Goal: Task Accomplishment & Management: Manage account settings

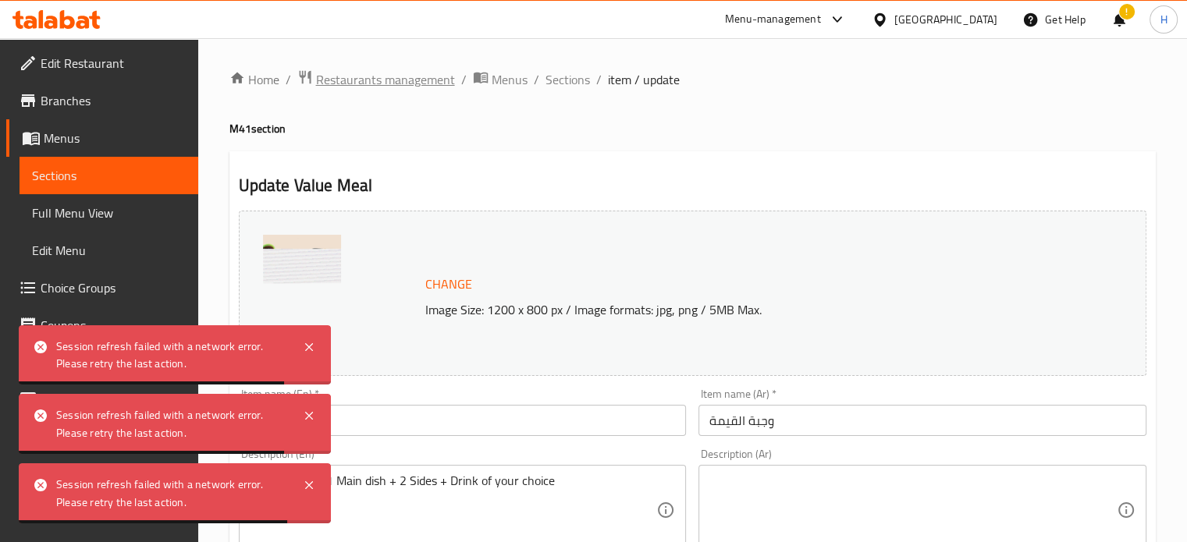
click at [407, 73] on span "Restaurants management" at bounding box center [385, 79] width 139 height 19
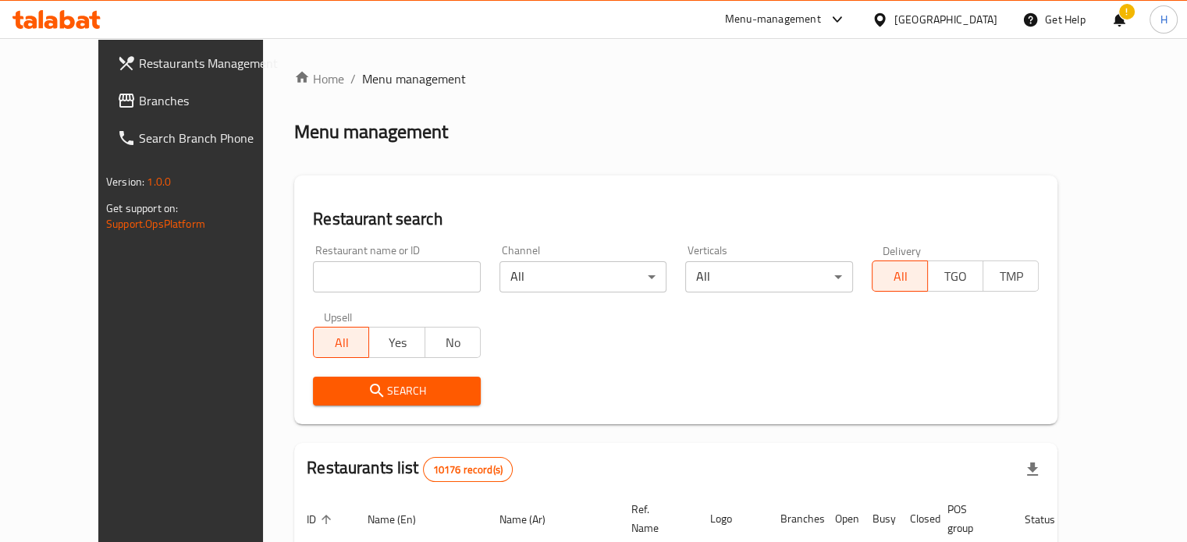
click at [357, 280] on div at bounding box center [593, 271] width 1187 height 542
click at [345, 279] on input "search" at bounding box center [397, 276] width 168 height 31
click button "Search" at bounding box center [397, 391] width 168 height 29
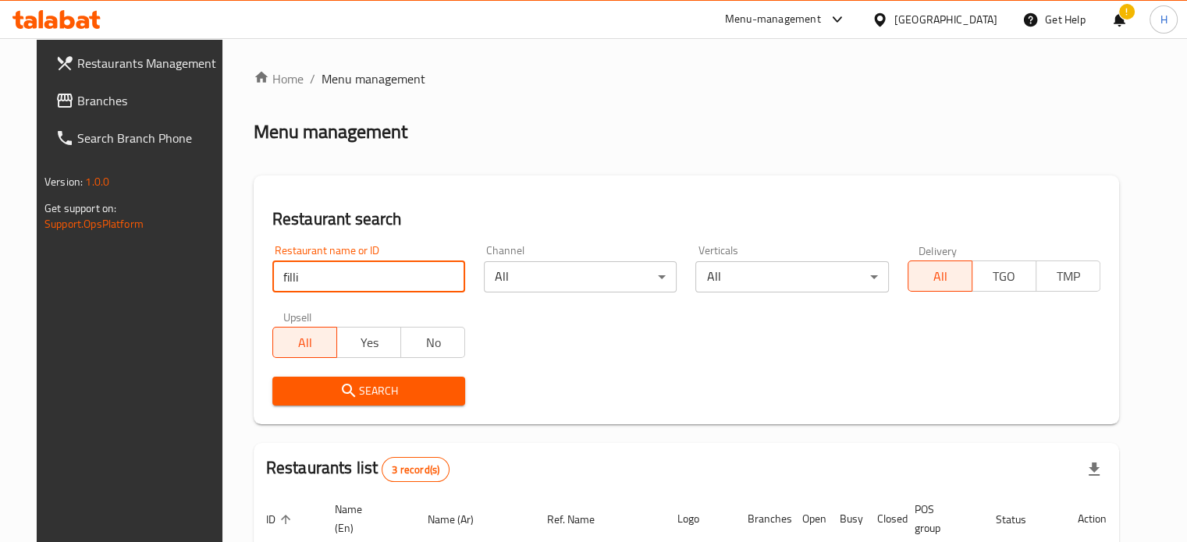
type input "filli"
click button "Search" at bounding box center [368, 391] width 193 height 29
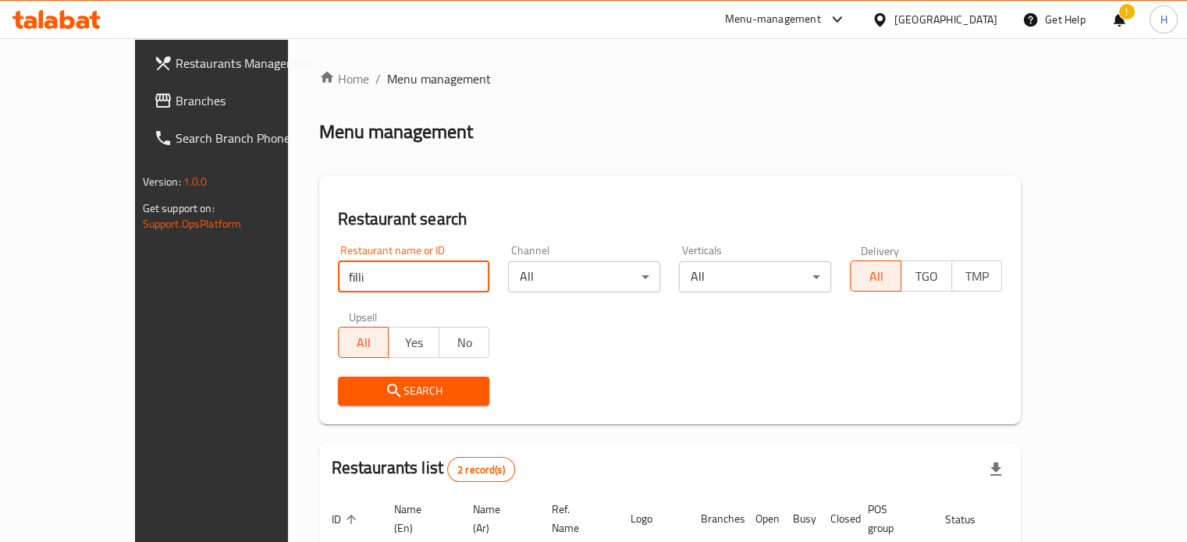
scroll to position [177, 0]
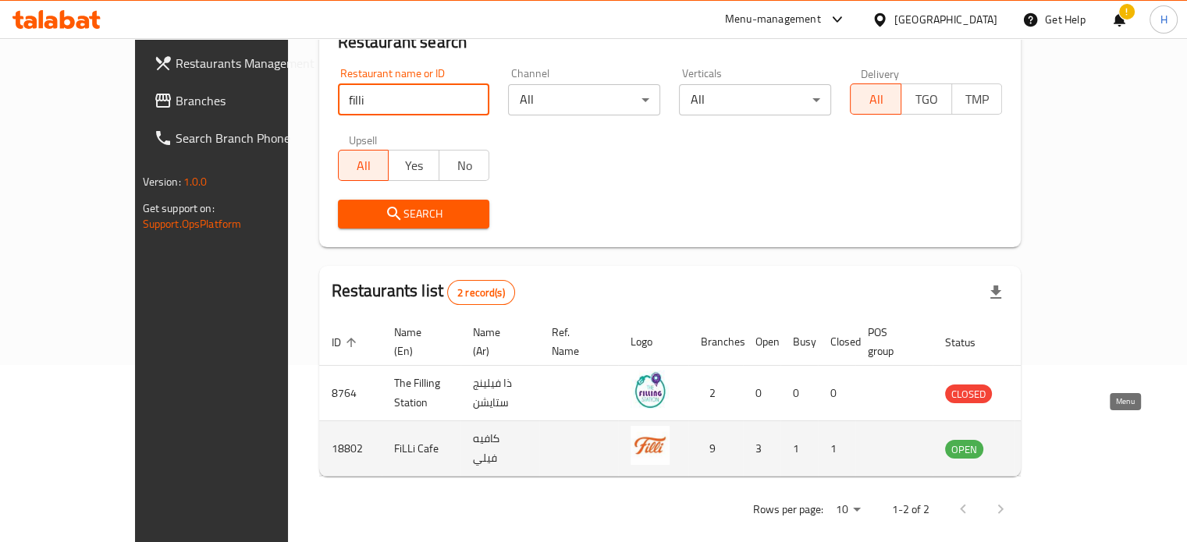
click at [1046, 439] on icon "enhanced table" at bounding box center [1036, 448] width 19 height 19
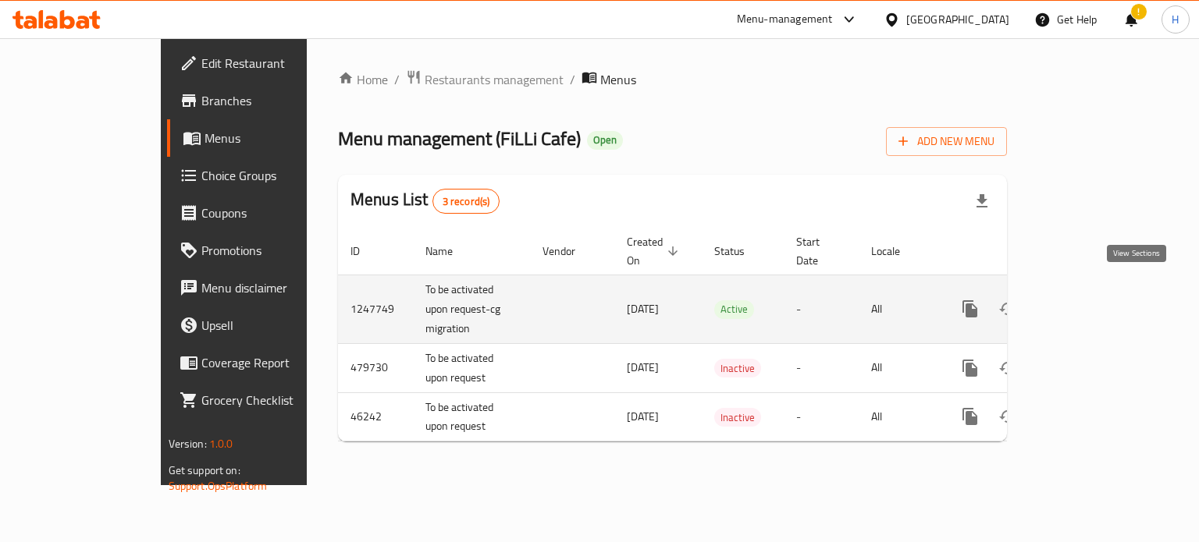
click at [1089, 302] on icon "enhanced table" at bounding box center [1082, 309] width 14 height 14
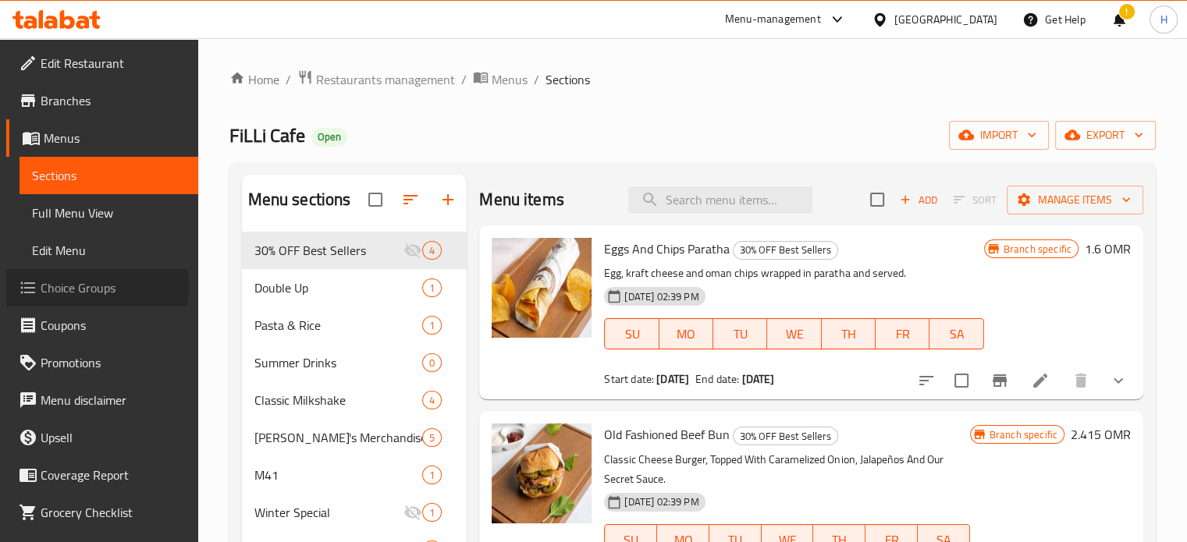
click at [79, 288] on span "Choice Groups" at bounding box center [113, 288] width 145 height 19
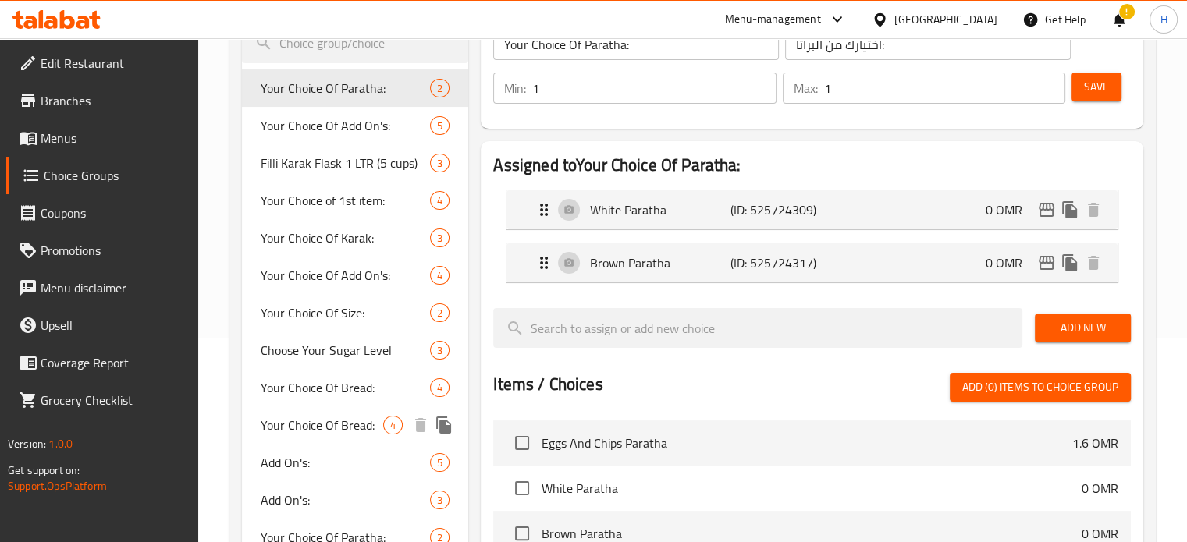
scroll to position [203, 0]
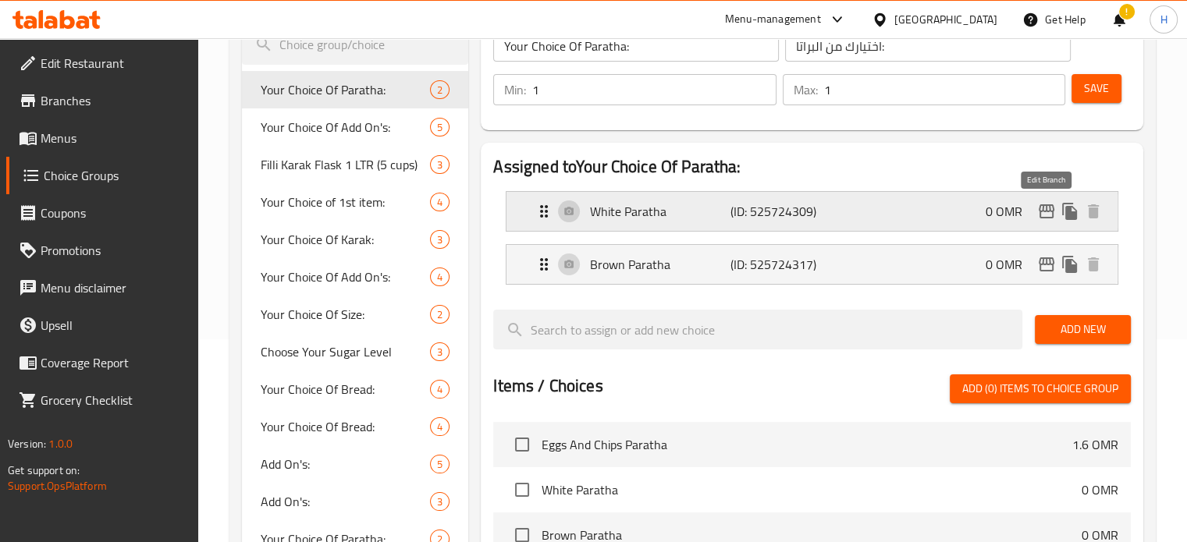
click at [1043, 215] on icon "edit" at bounding box center [1046, 211] width 19 height 19
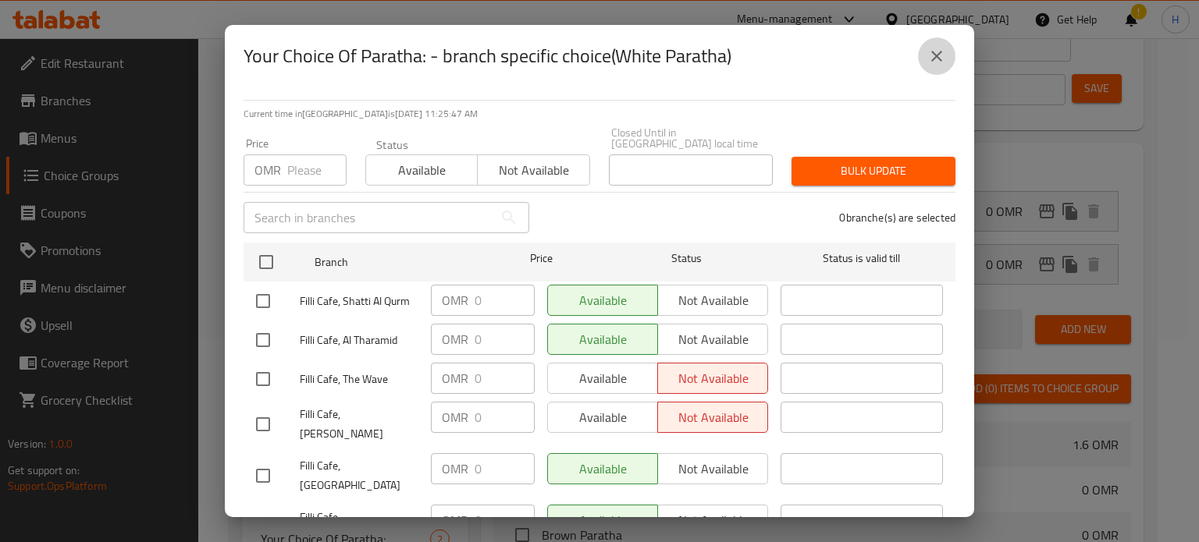
click at [942, 49] on icon "close" at bounding box center [936, 56] width 19 height 19
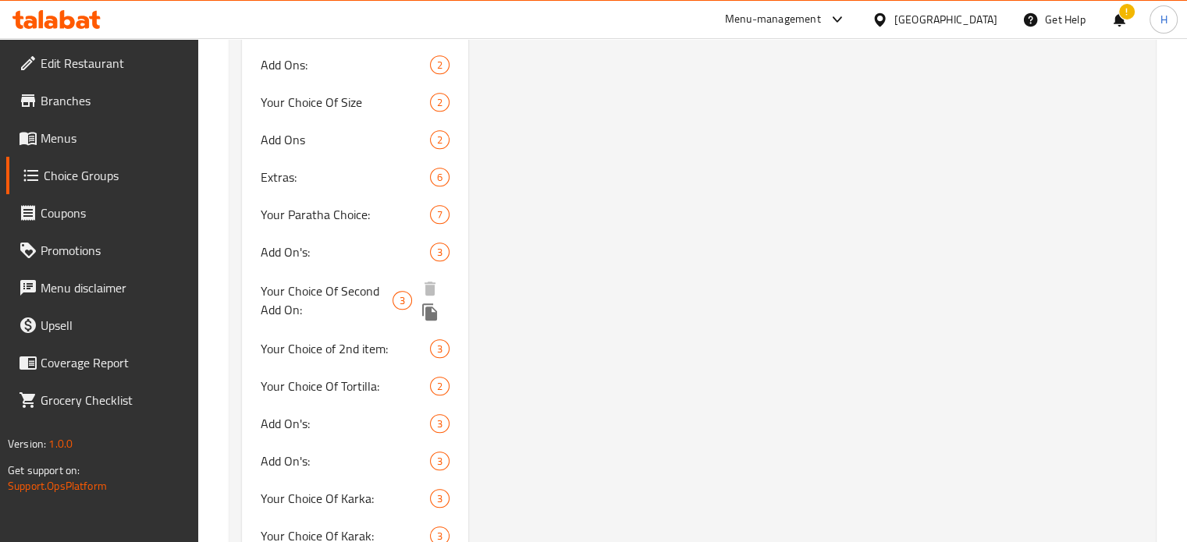
scroll to position [1052, 0]
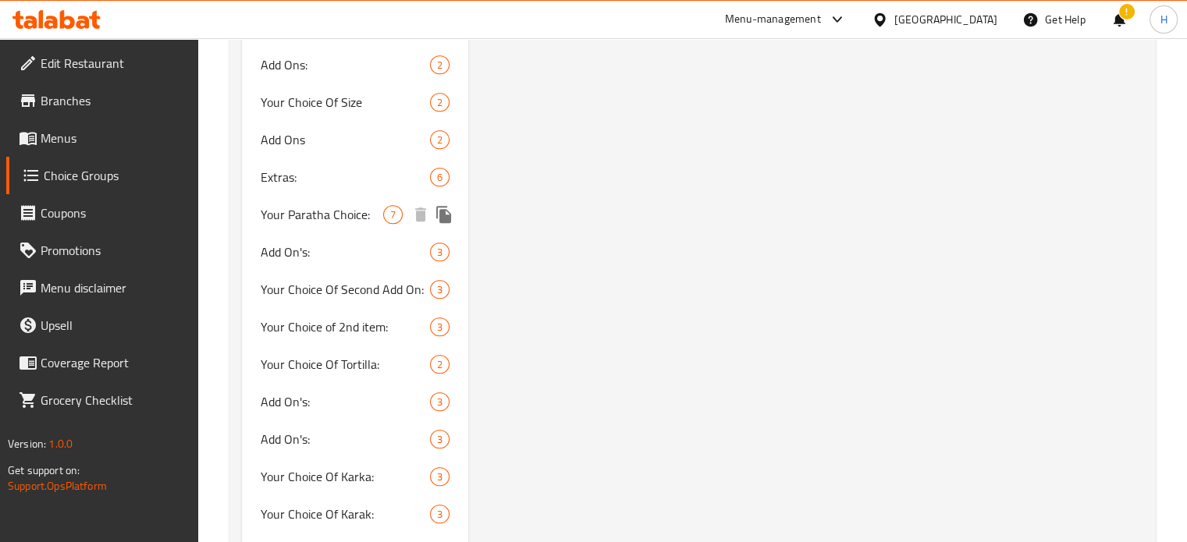
click at [315, 218] on span "Your Paratha Choice:" at bounding box center [322, 214] width 123 height 19
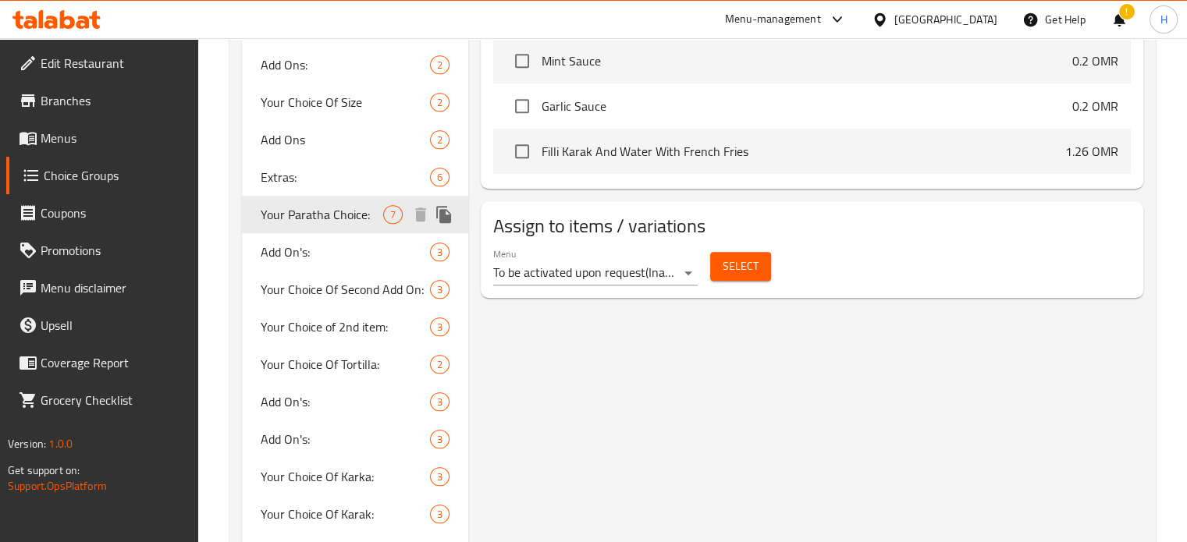
type input "Your Paratha Choice:"
type input "اختيارك للباراتا:"
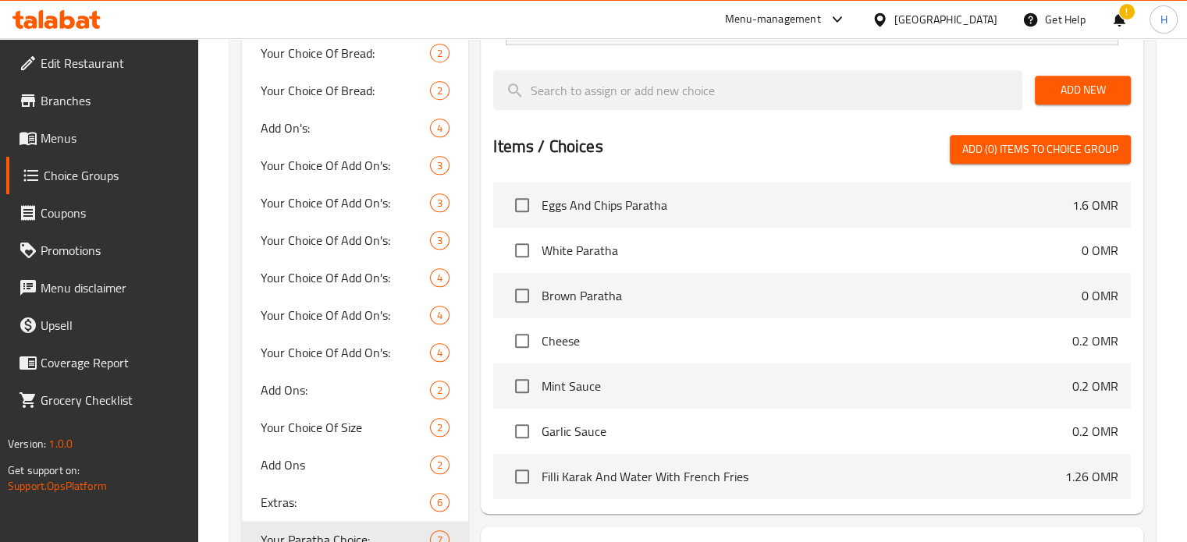
scroll to position [727, 0]
click at [1072, 201] on p "1.6 OMR" at bounding box center [1095, 204] width 46 height 19
click at [961, 200] on span "Eggs And Chips Paratha" at bounding box center [807, 204] width 531 height 19
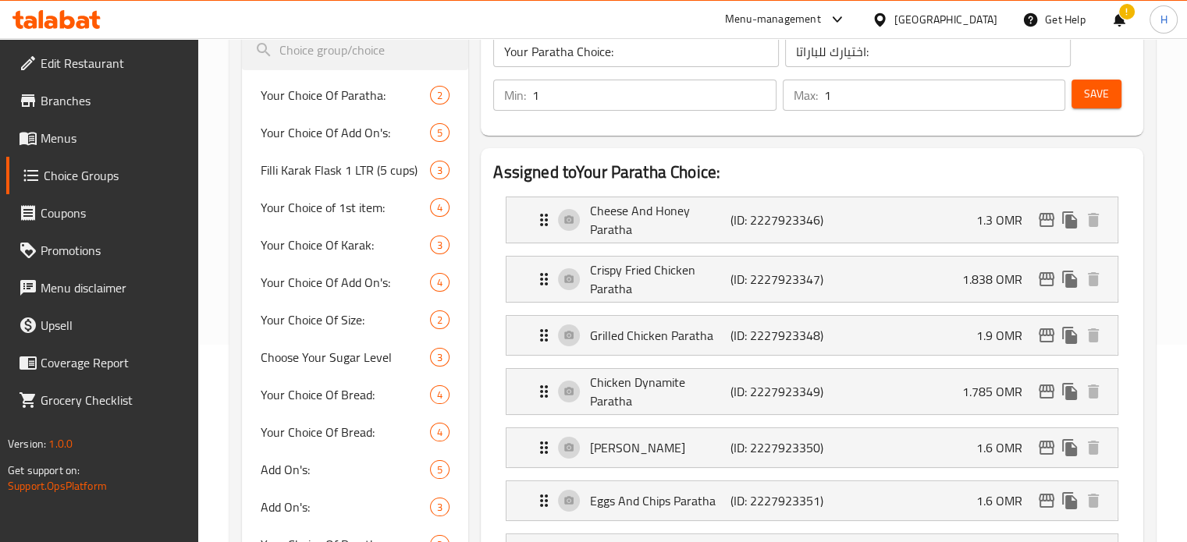
scroll to position [198, 0]
click at [977, 215] on p "1.3 OMR" at bounding box center [1005, 219] width 59 height 19
click at [668, 208] on p "Cheese And Honey Paratha" at bounding box center [660, 219] width 140 height 37
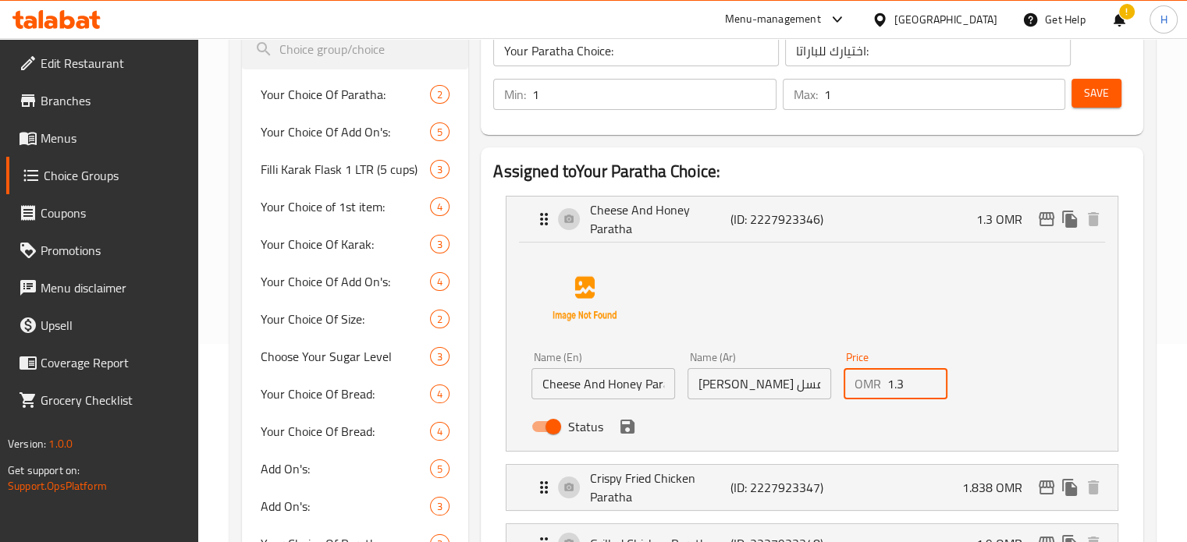
drag, startPoint x: 910, startPoint y: 393, endPoint x: 841, endPoint y: 385, distance: 69.9
click at [841, 385] on div "Price OMR 1.3 Price" at bounding box center [895, 376] width 117 height 60
click at [631, 421] on icon "save" at bounding box center [627, 427] width 14 height 14
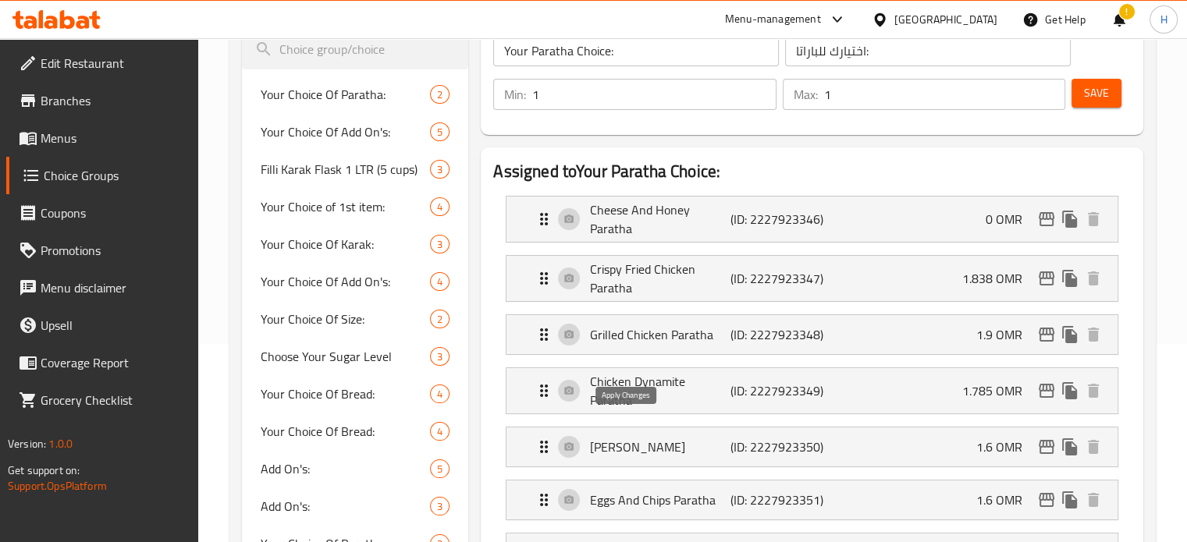
type input "0"
click at [979, 276] on p "1.838 OMR" at bounding box center [998, 278] width 73 height 19
click at [902, 278] on div "Crispy Fried Chicken Paratha (ID: 2227923347) 1.838 OMR" at bounding box center [817, 278] width 564 height 45
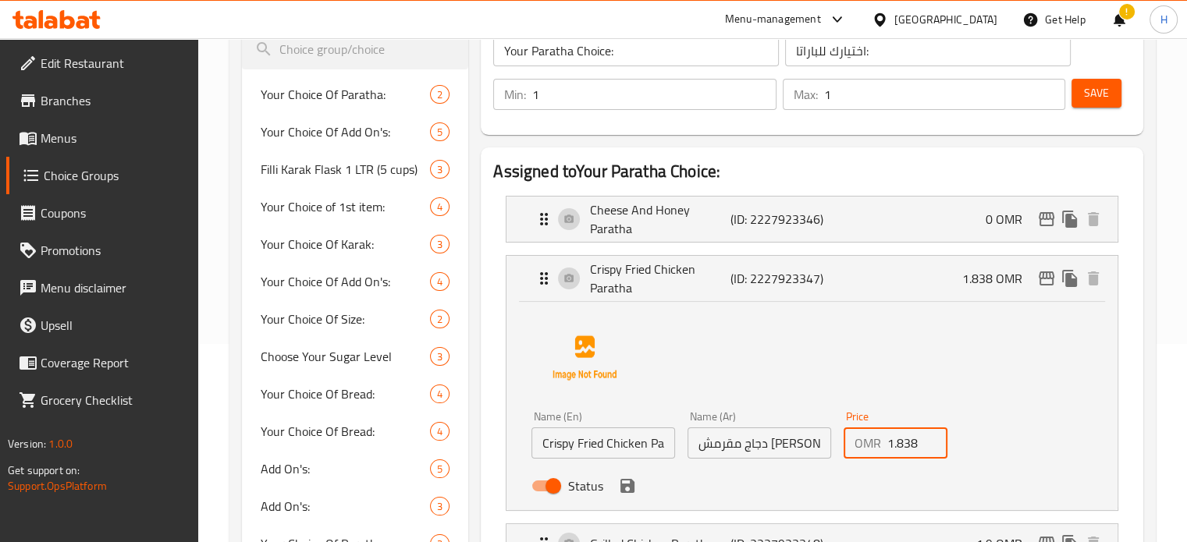
drag, startPoint x: 918, startPoint y: 447, endPoint x: 840, endPoint y: 443, distance: 78.2
click at [840, 443] on div "Price OMR 1.838 Price" at bounding box center [895, 435] width 117 height 60
click at [624, 492] on icon "save" at bounding box center [627, 486] width 14 height 14
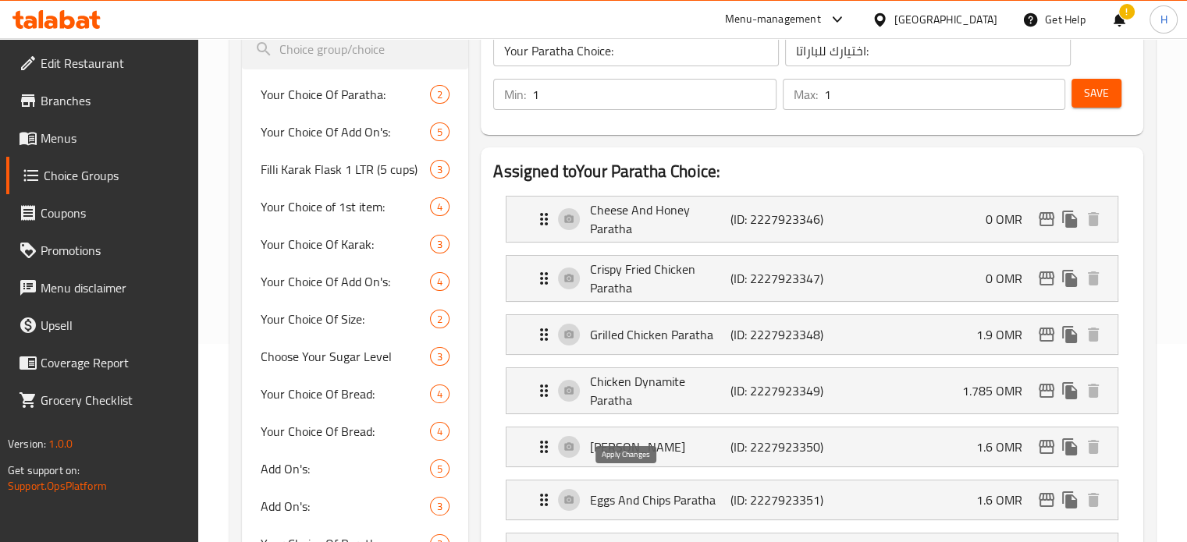
type input "0"
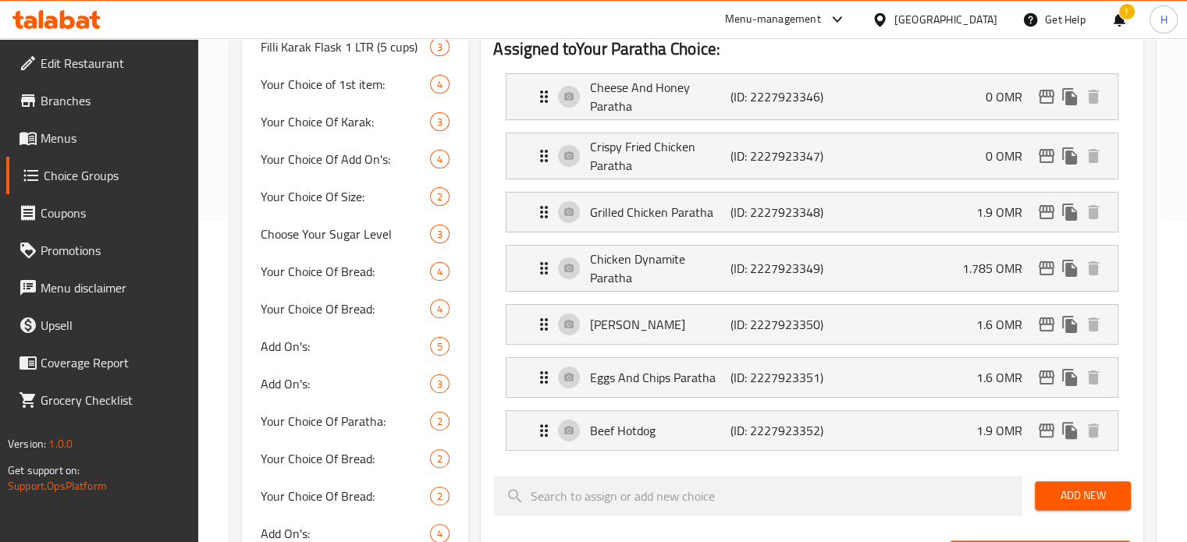
scroll to position [320, 0]
click at [905, 226] on div "Grilled Chicken Paratha (ID: 2227923348) 1.9 OMR" at bounding box center [817, 213] width 564 height 39
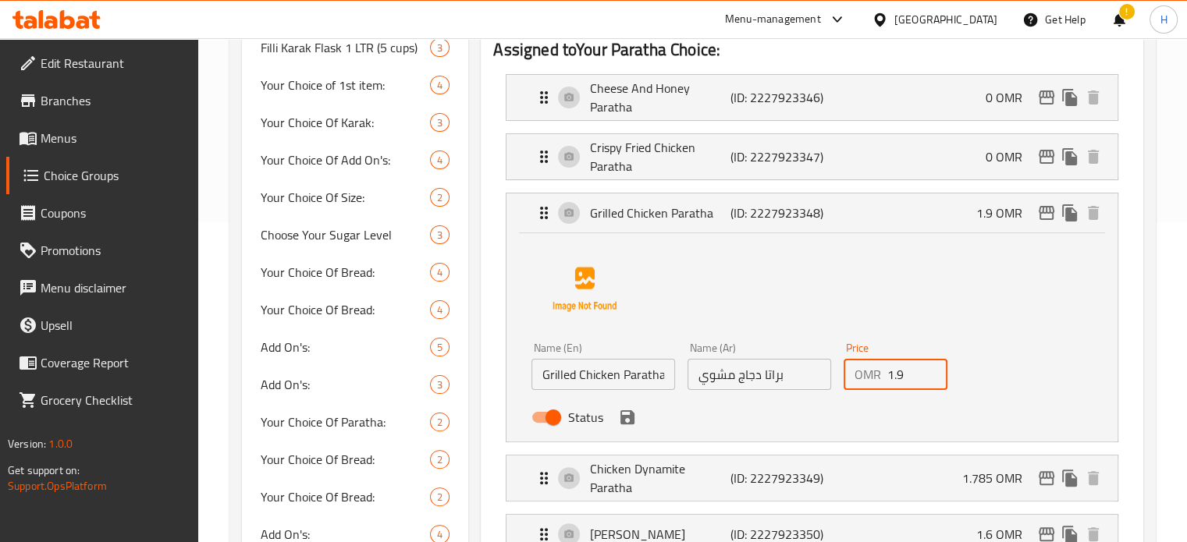
drag, startPoint x: 908, startPoint y: 379, endPoint x: 830, endPoint y: 371, distance: 79.2
click at [830, 371] on div "Name (En) Grilled Chicken Paratha Name (En) Name (Ar) براتا دجاج مشوي Name (Ar)…" at bounding box center [758, 387] width 467 height 102
type input "0"
click at [630, 426] on button "save" at bounding box center [627, 417] width 23 height 23
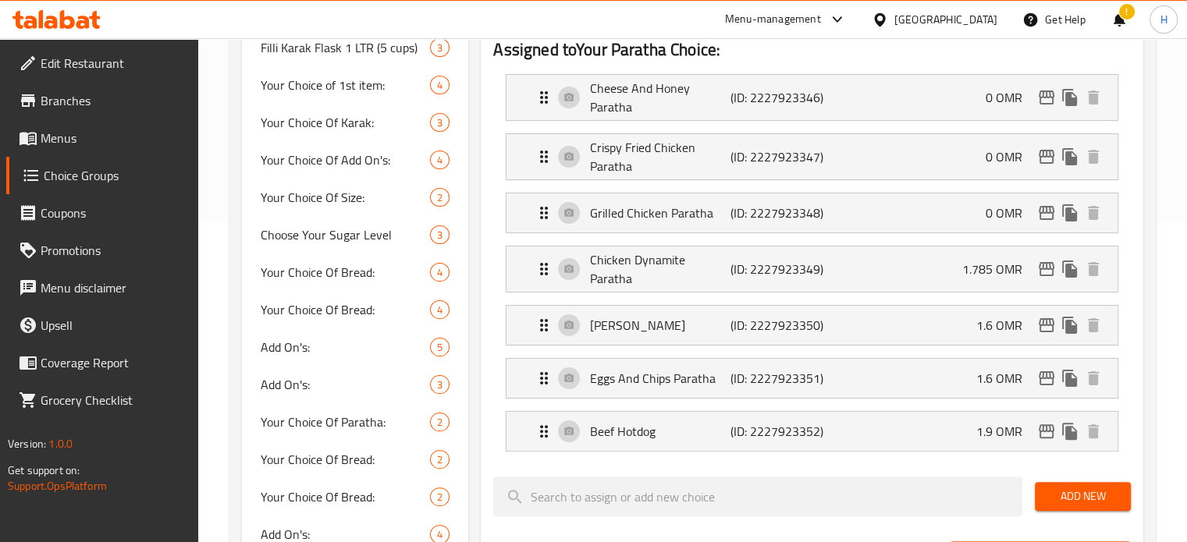
scroll to position [339, 0]
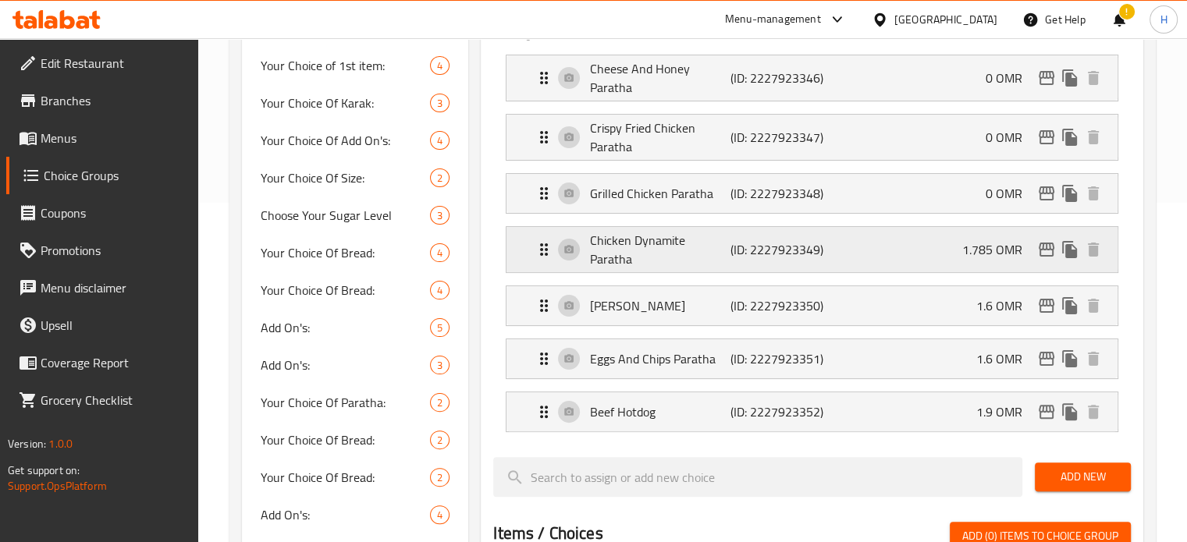
click at [893, 244] on div "Chicken Dynamite Paratha (ID: 2227923349) 1.785 OMR" at bounding box center [817, 249] width 564 height 45
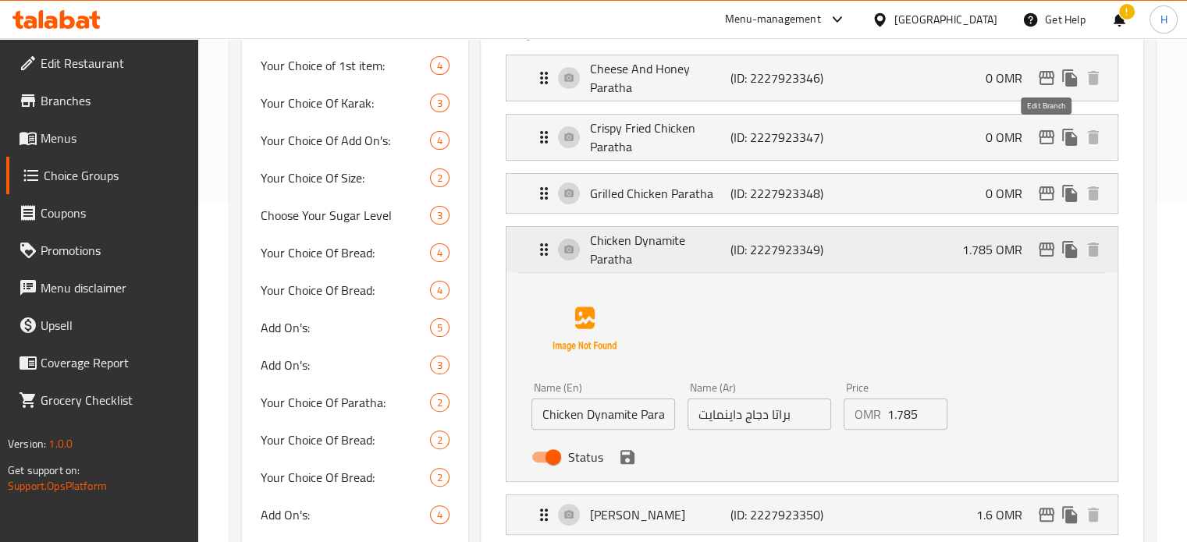
scroll to position [195, 0]
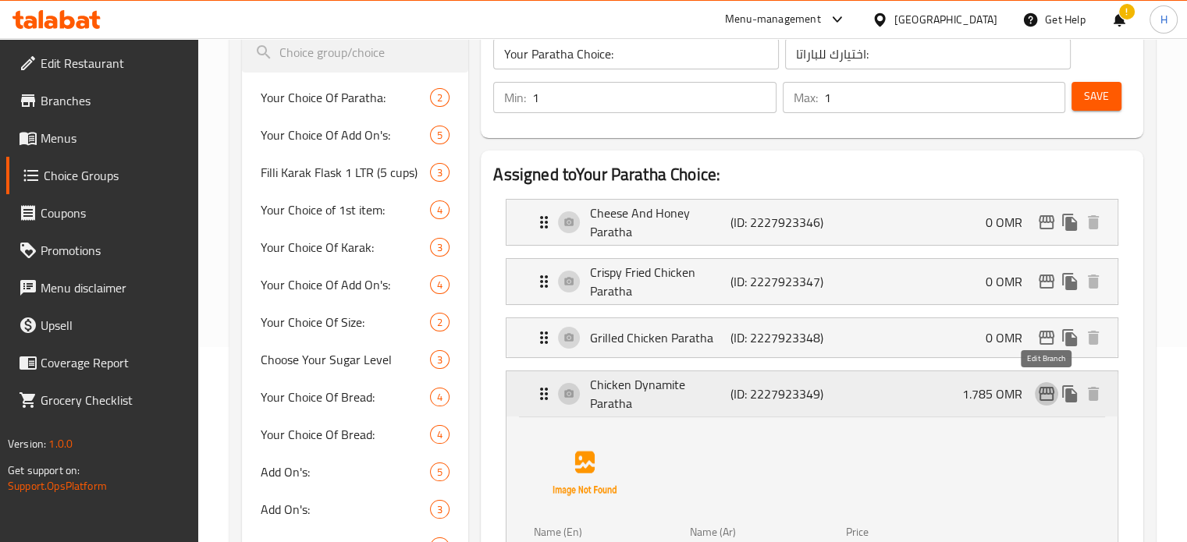
click at [1049, 385] on icon "edit" at bounding box center [1046, 394] width 19 height 19
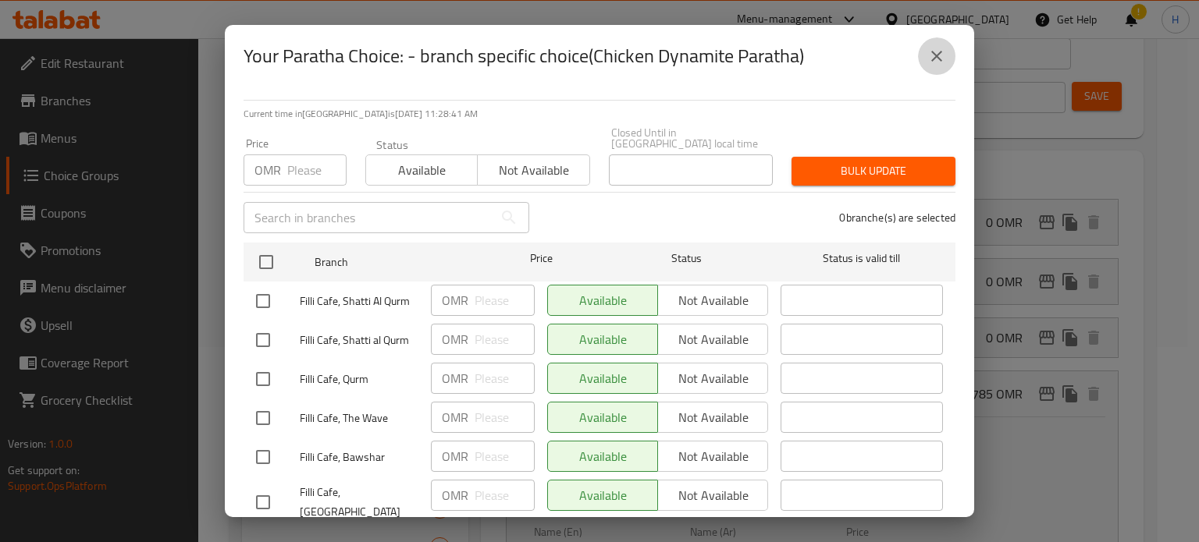
click at [935, 58] on icon "close" at bounding box center [936, 56] width 11 height 11
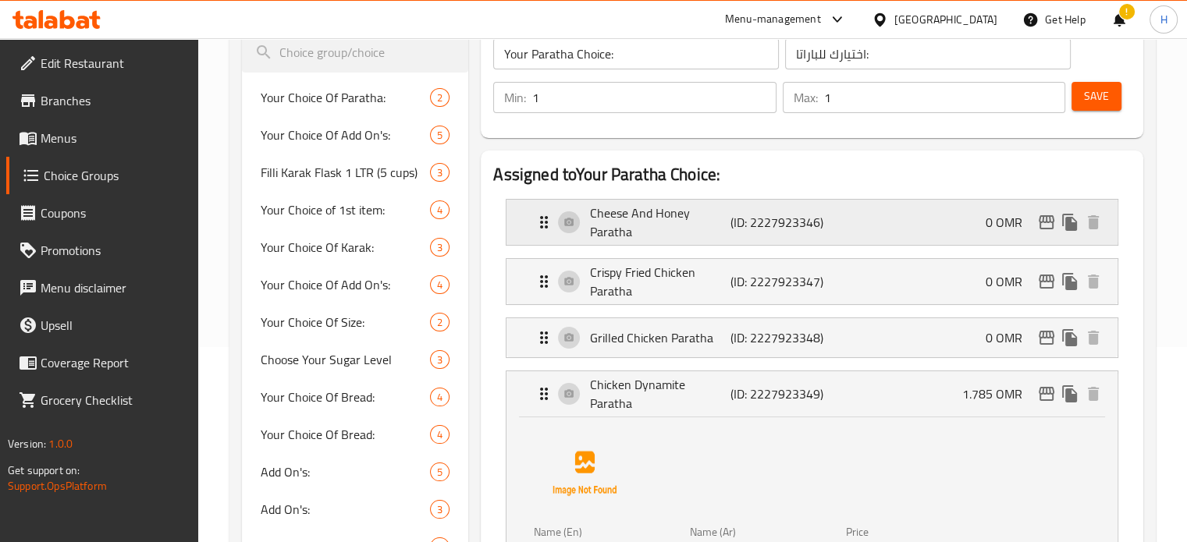
click at [1047, 224] on icon "edit" at bounding box center [1046, 222] width 19 height 19
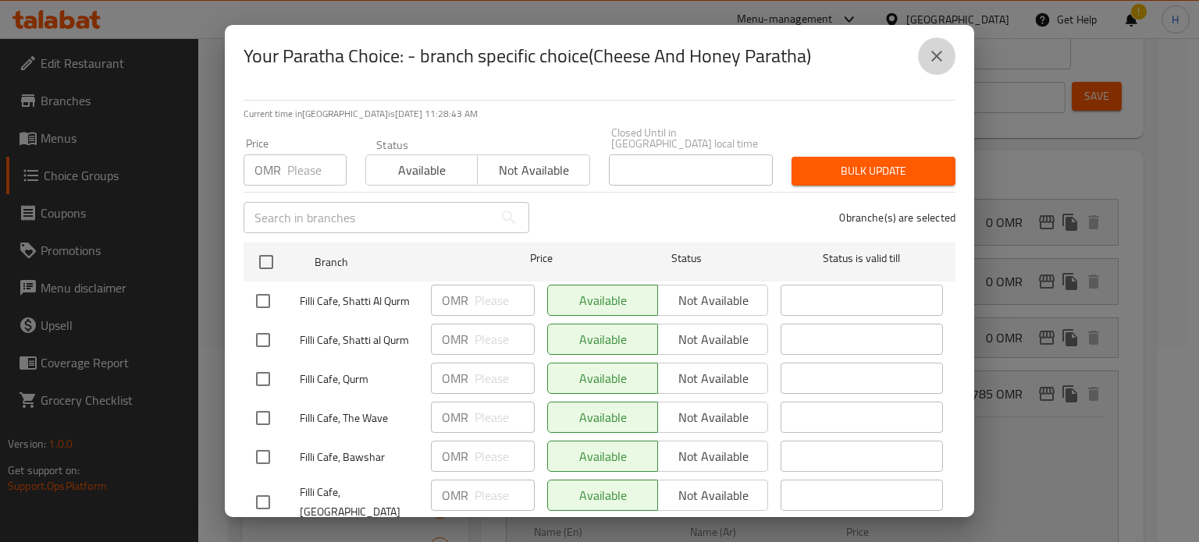
click at [937, 52] on icon "close" at bounding box center [936, 56] width 19 height 19
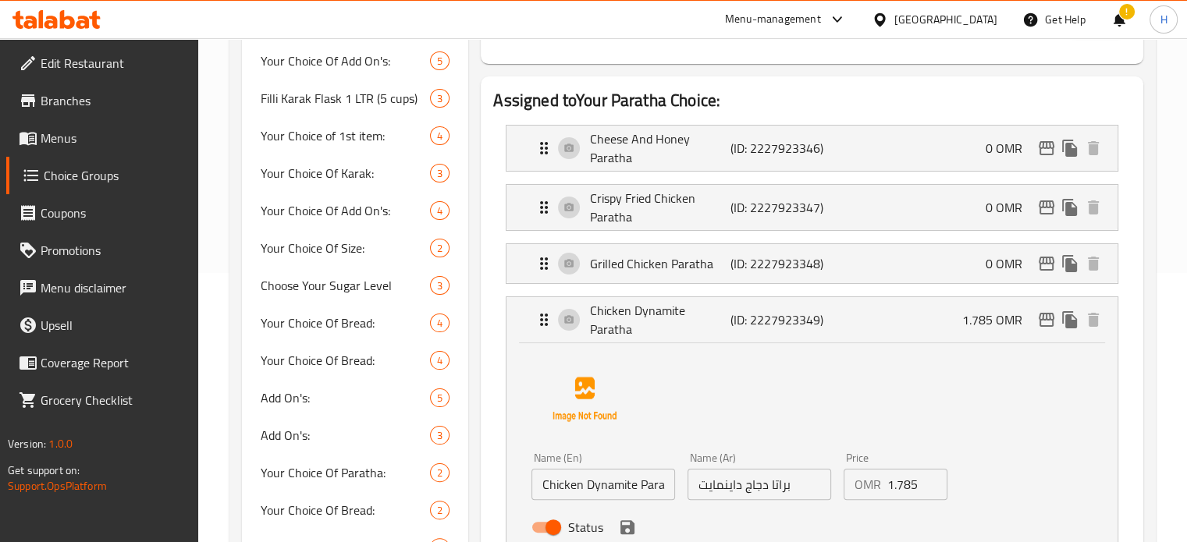
scroll to position [270, 0]
drag, startPoint x: 918, startPoint y: 478, endPoint x: 827, endPoint y: 477, distance: 90.5
click at [827, 477] on div "Name (En) Chicken Dynamite Paratha Name (En) Name (Ar) براتا دجاج داينمايت Name…" at bounding box center [758, 497] width 467 height 102
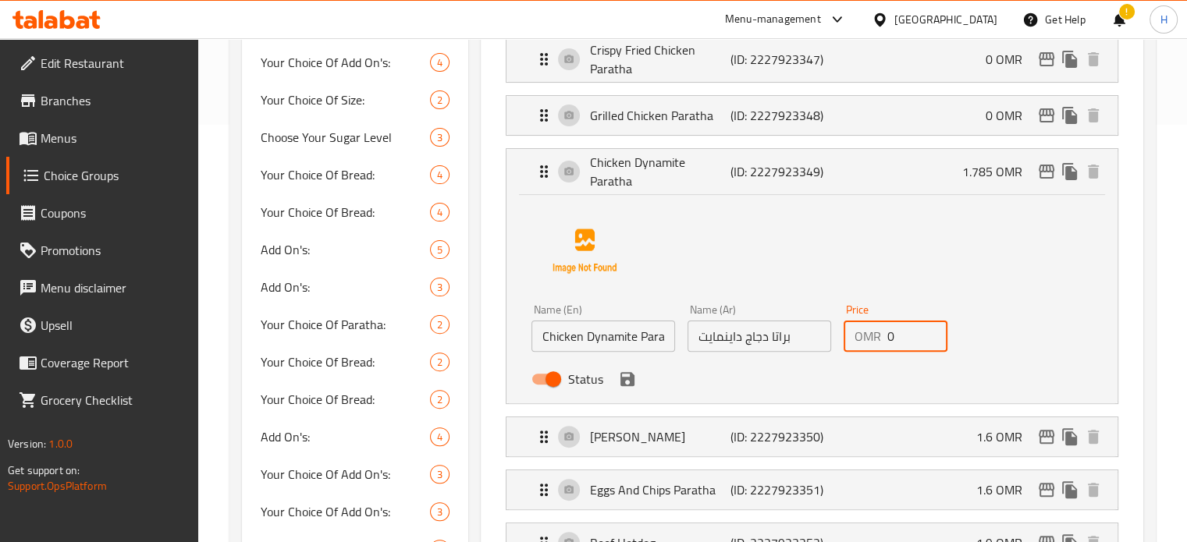
scroll to position [421, 0]
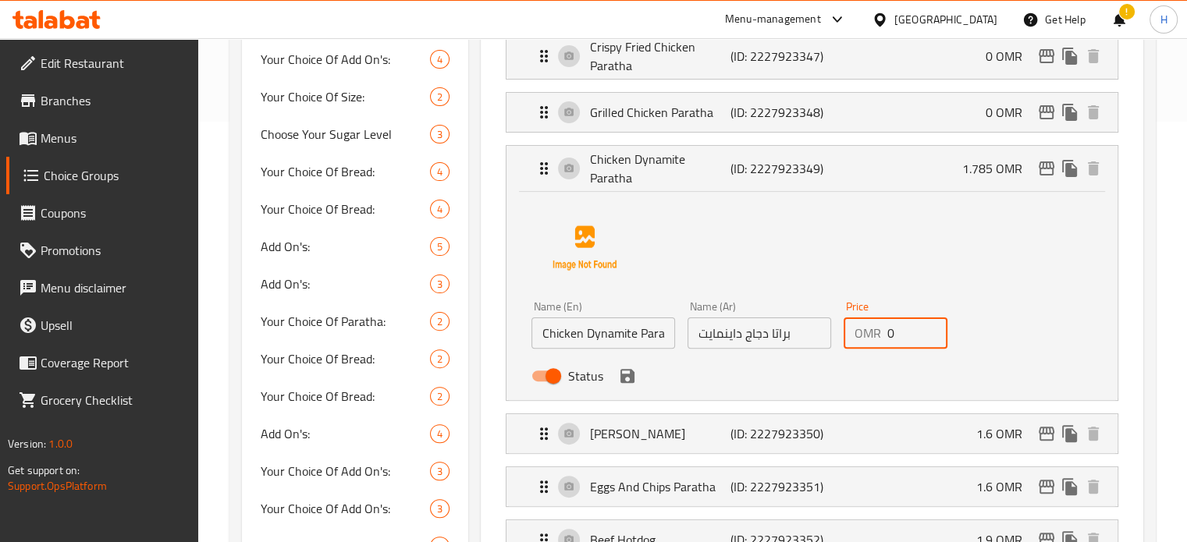
click at [627, 377] on icon "save" at bounding box center [627, 376] width 19 height 19
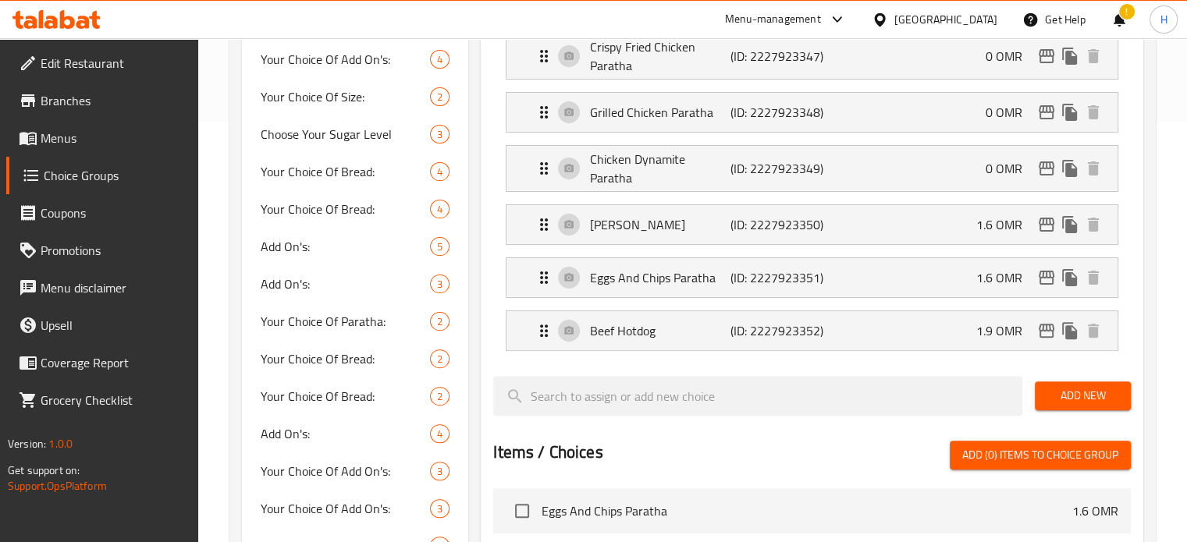
type input "0"
click at [993, 222] on p "1.6 OMR" at bounding box center [1005, 224] width 59 height 19
click at [983, 218] on p "1.6 OMR" at bounding box center [1005, 224] width 59 height 19
click at [993, 221] on p "1.6 OMR" at bounding box center [1005, 224] width 59 height 19
click at [964, 215] on div "[PERSON_NAME] (ID: 2227923350) 1.6 OMR" at bounding box center [817, 224] width 564 height 39
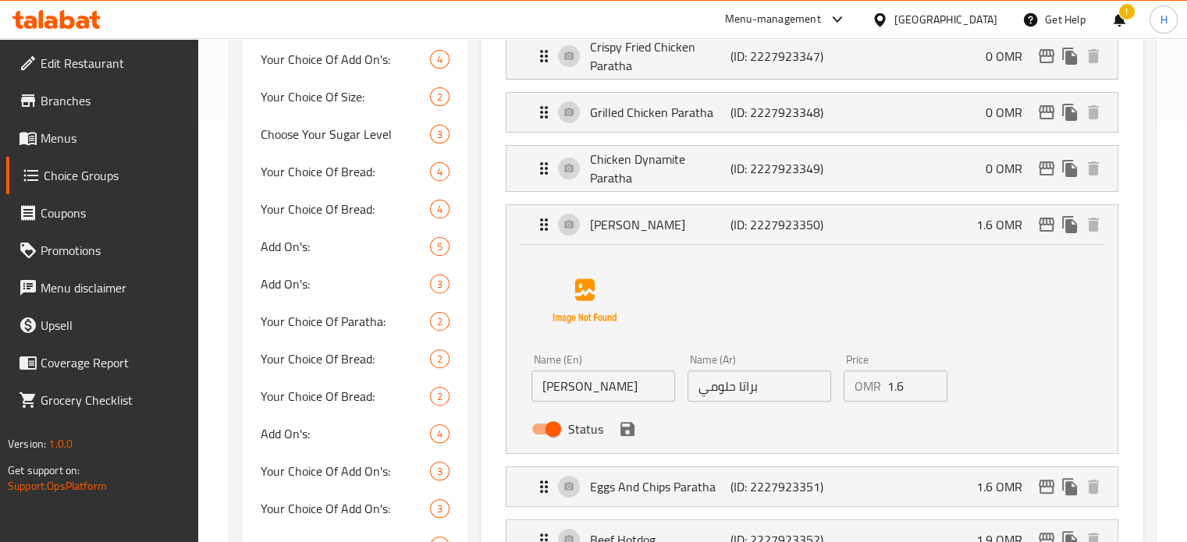
click at [890, 376] on input "1.6" at bounding box center [917, 386] width 61 height 31
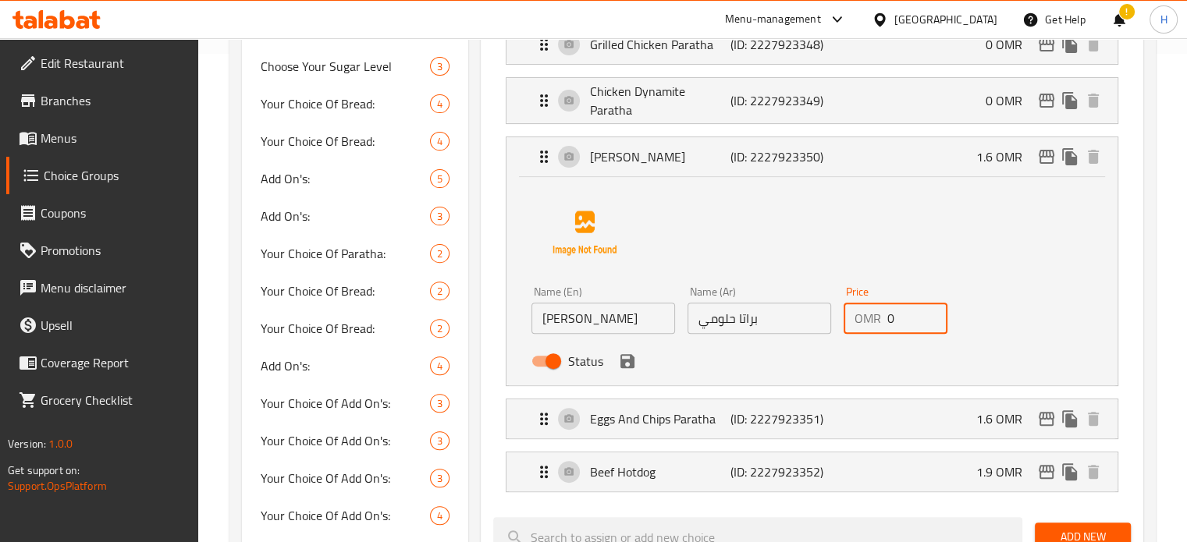
scroll to position [535, 0]
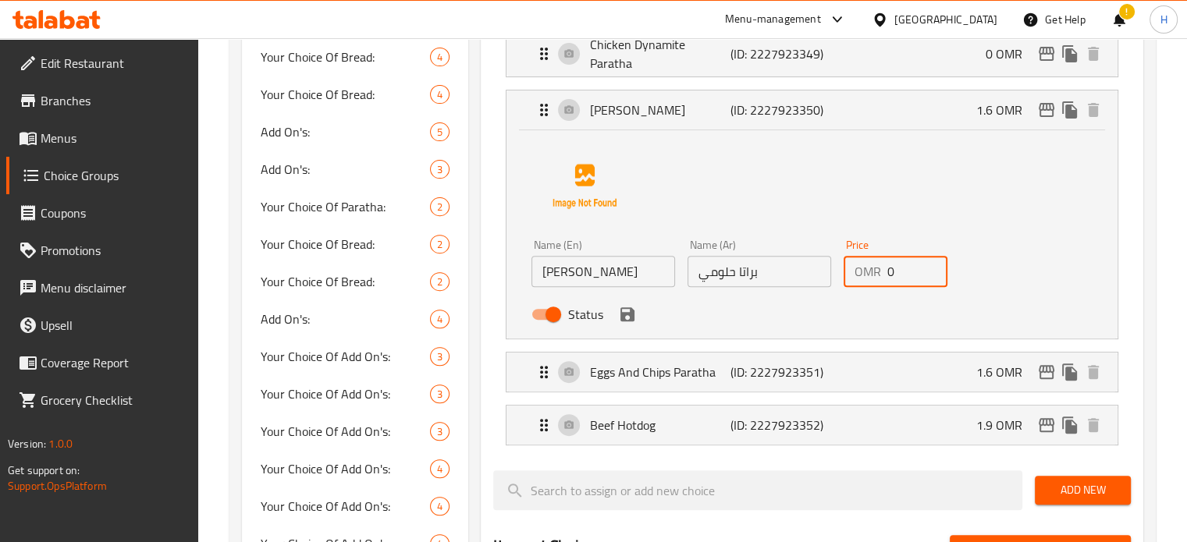
click at [631, 312] on icon "save" at bounding box center [627, 314] width 14 height 14
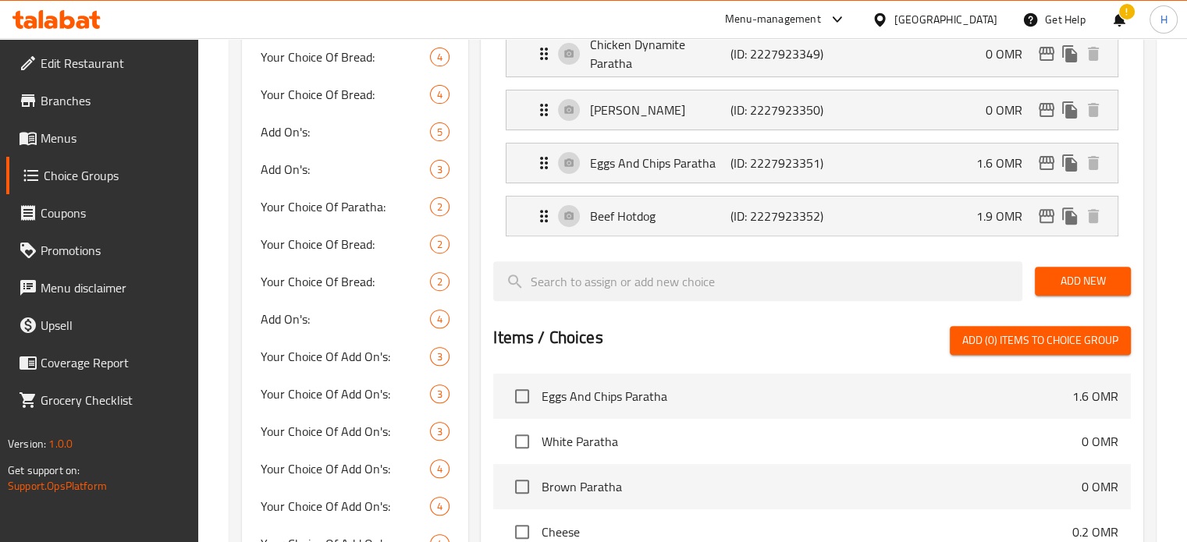
type input "0"
click at [894, 162] on div "Eggs And Chips Paratha (ID: 2227923351) 1.6 OMR" at bounding box center [817, 163] width 564 height 39
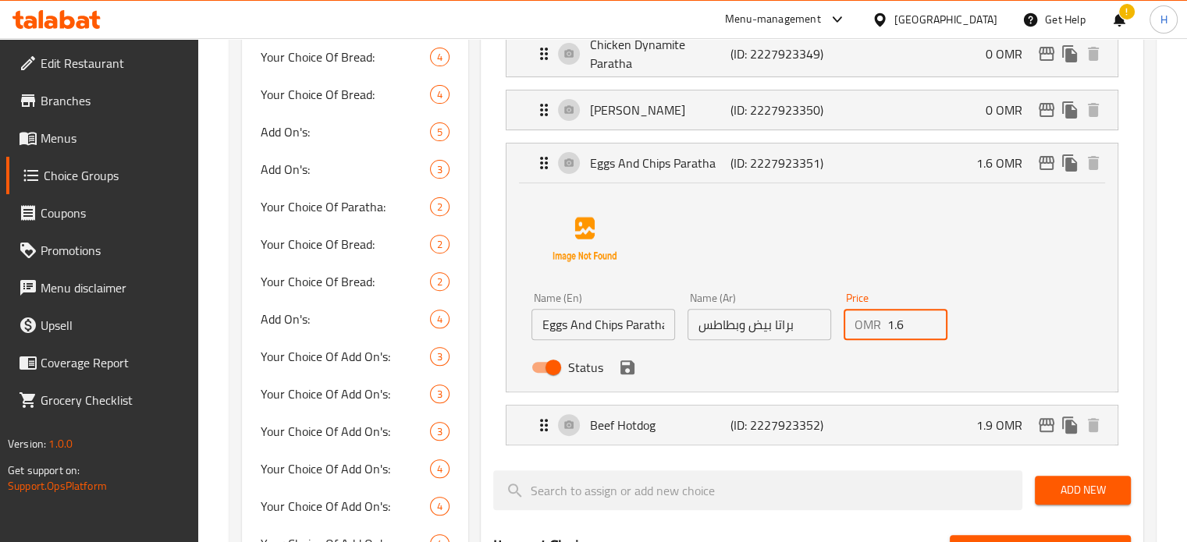
drag, startPoint x: 906, startPoint y: 325, endPoint x: 812, endPoint y: 332, distance: 94.7
click at [812, 332] on div "Name (En) Eggs And Chips Paratha Name (En) Name (Ar) براتا بيض وبطاطس Name (Ar)…" at bounding box center [758, 337] width 467 height 102
click at [631, 365] on icon "save" at bounding box center [627, 368] width 14 height 14
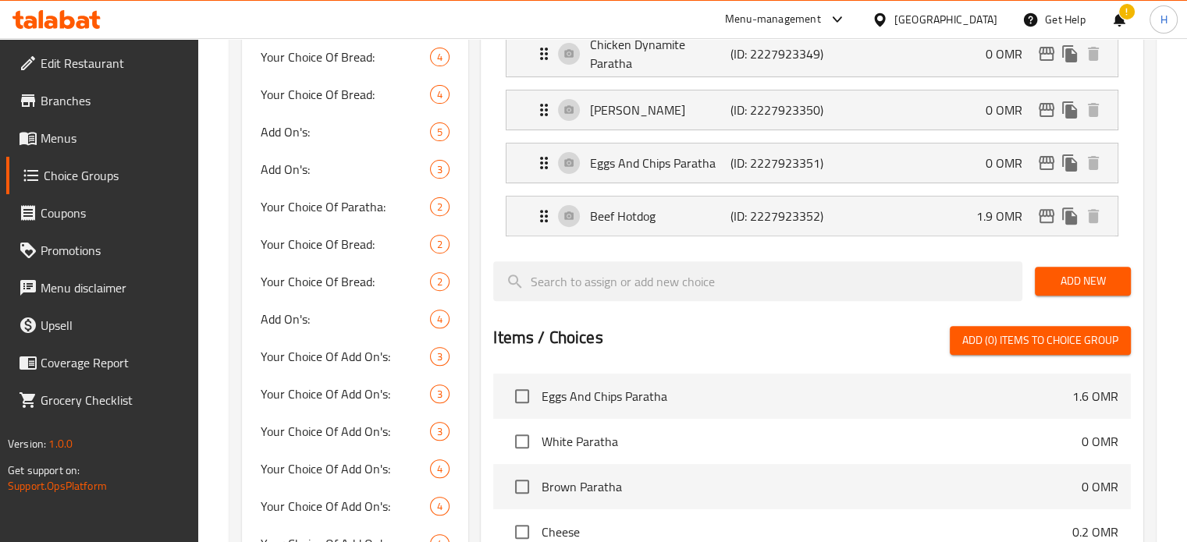
type input "0"
click at [955, 197] on div "Beef Hotdog (ID: 2227923352) 1.9 OMR" at bounding box center [817, 216] width 564 height 39
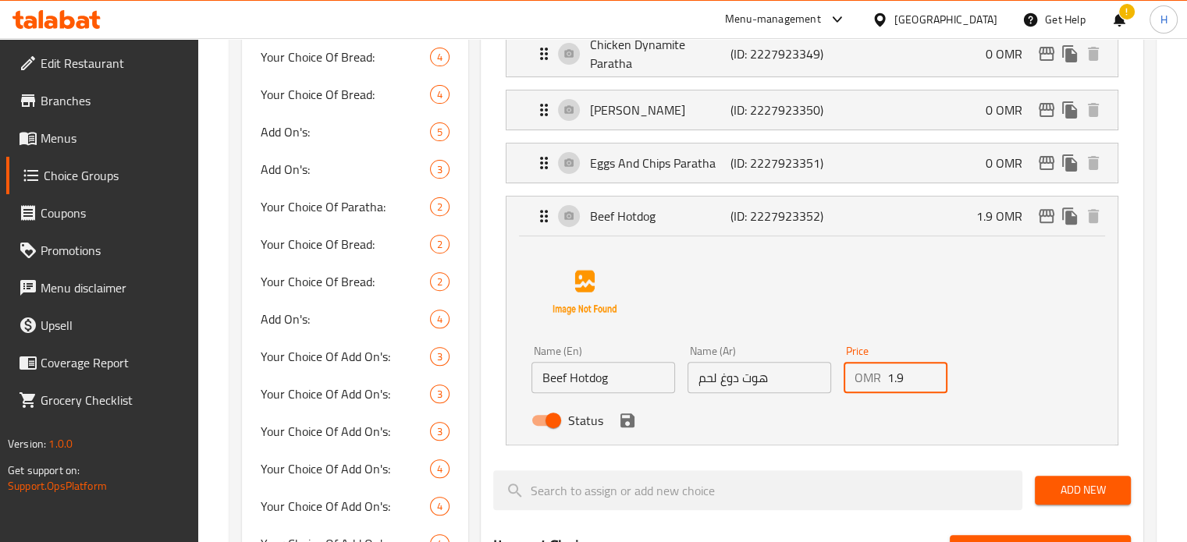
drag, startPoint x: 907, startPoint y: 368, endPoint x: 856, endPoint y: 364, distance: 50.9
click at [856, 364] on div "OMR 1.9 Price" at bounding box center [896, 377] width 105 height 31
click at [635, 420] on icon "save" at bounding box center [627, 420] width 19 height 19
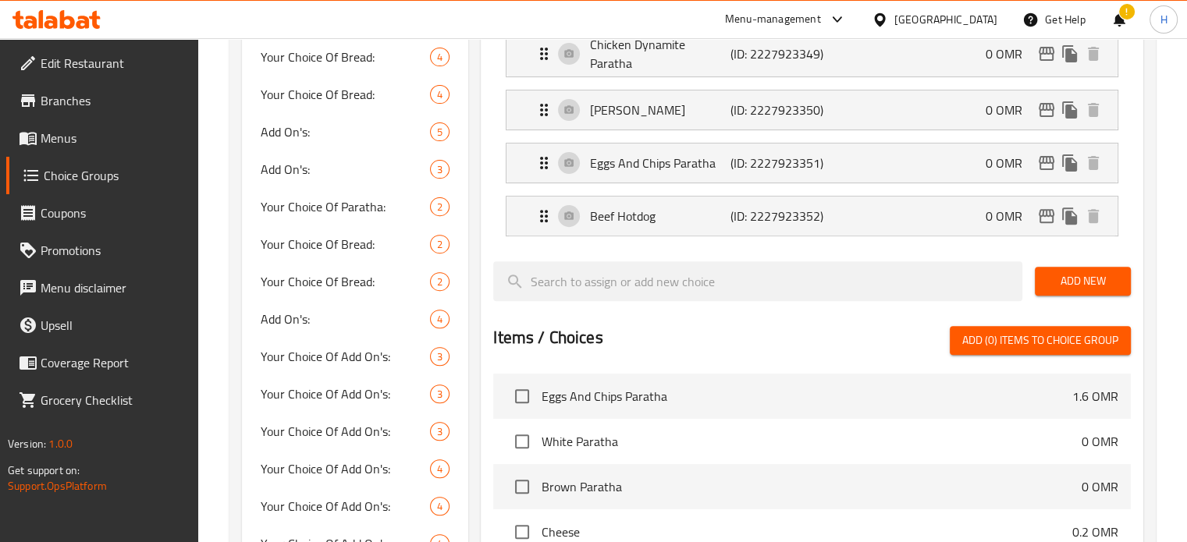
type input "0"
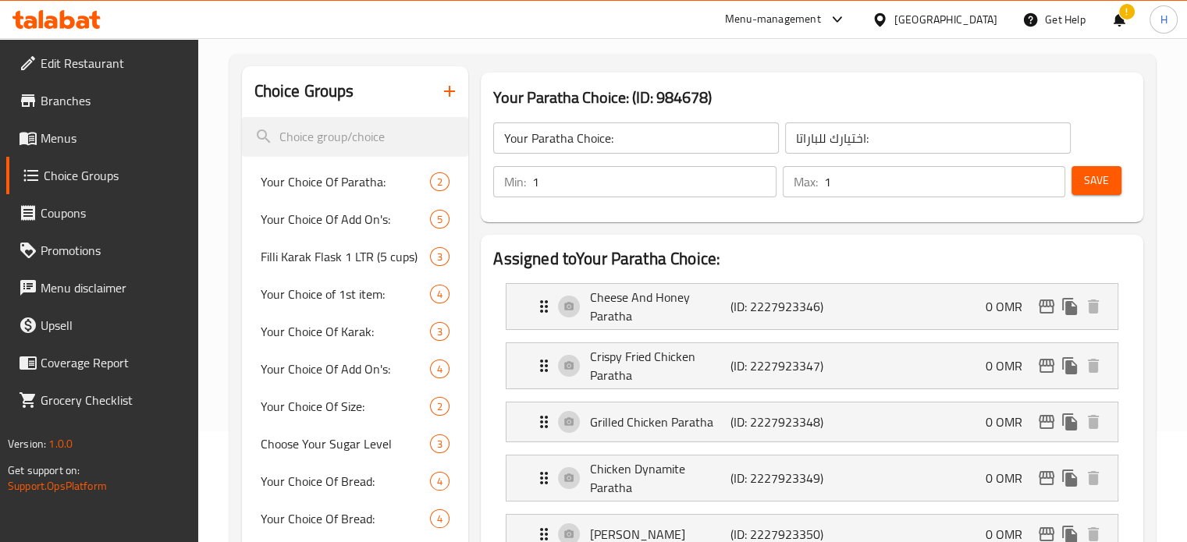
scroll to position [107, 0]
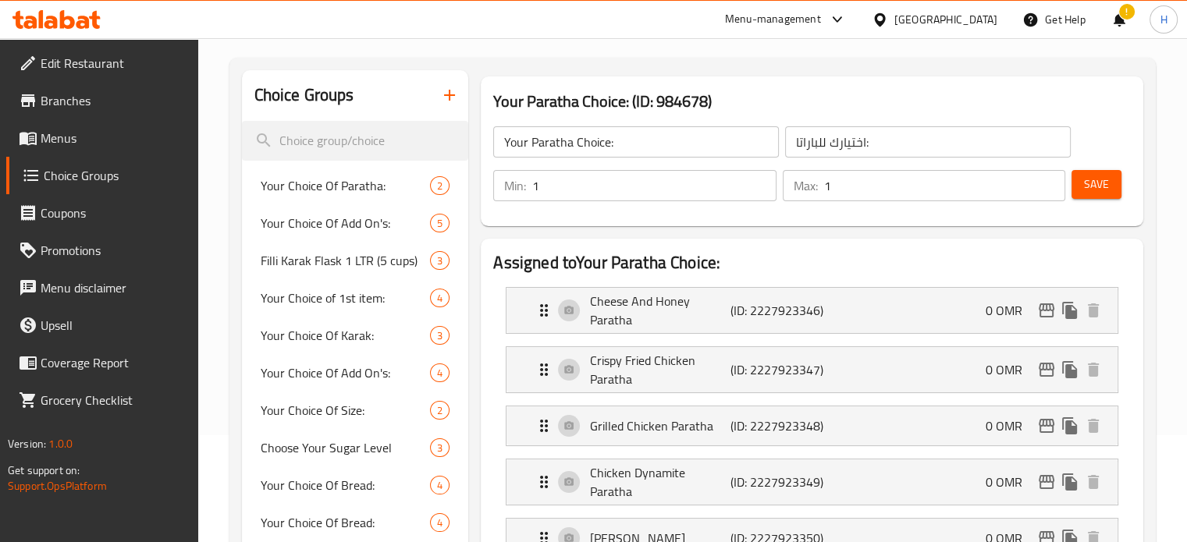
click at [1093, 179] on span "Save" at bounding box center [1096, 185] width 25 height 20
